Goal: Task Accomplishment & Management: Manage account settings

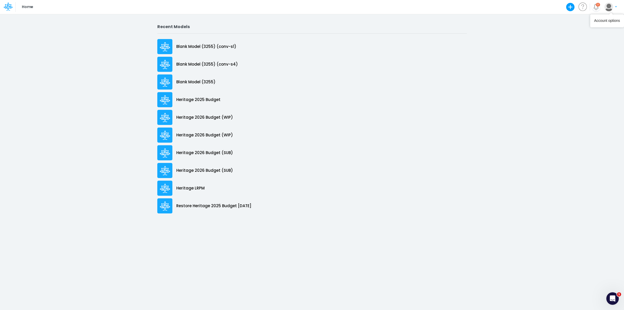
click at [608, 5] on img "button" at bounding box center [609, 7] width 9 height 9
click at [598, 29] on button "Log out" at bounding box center [590, 31] width 56 height 8
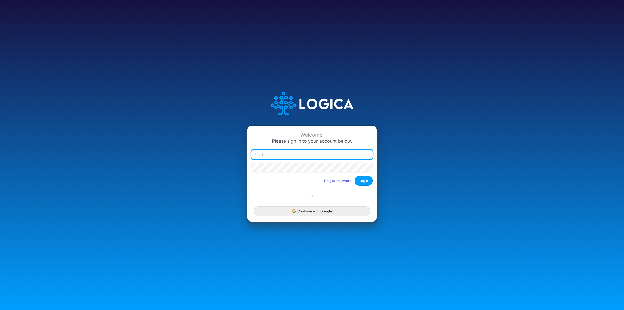
type input "[EMAIL_ADDRESS][PERSON_NAME][DOMAIN_NAME]"
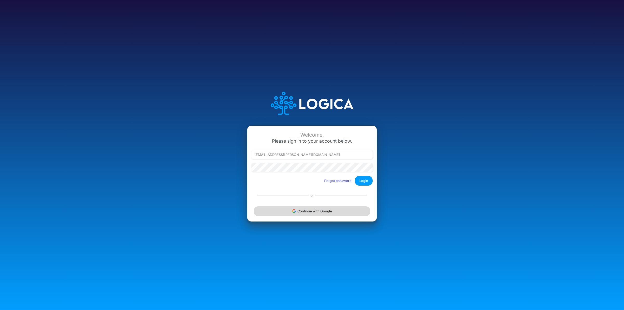
click at [328, 214] on button "Continue with Google" at bounding box center [312, 211] width 117 height 10
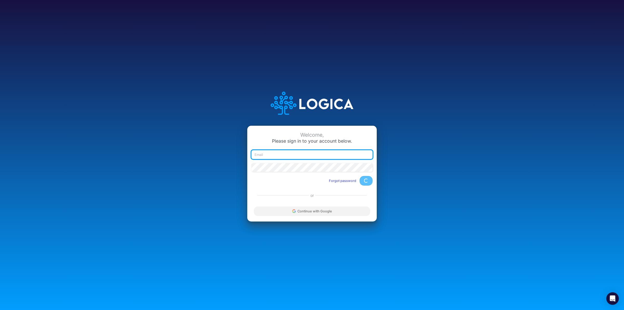
type input "[EMAIL_ADDRESS][PERSON_NAME][DOMAIN_NAME]"
